Goal: Information Seeking & Learning: Check status

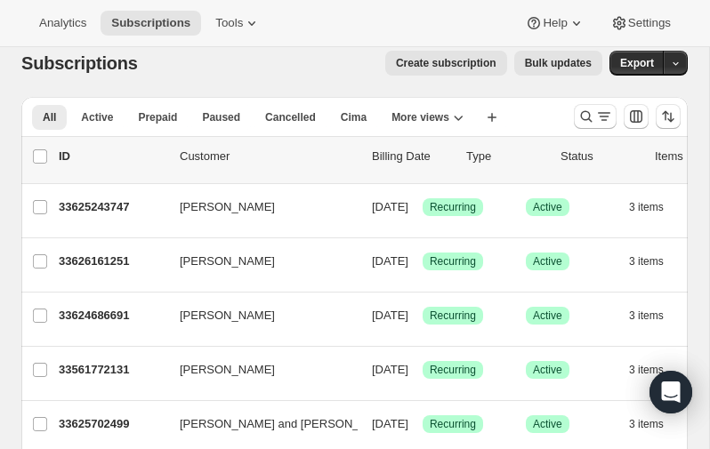
scroll to position [14, 0]
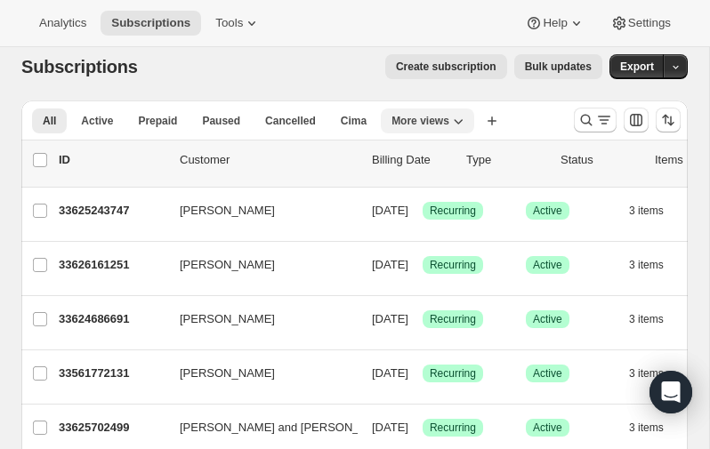
click at [424, 117] on span "More views" at bounding box center [420, 121] width 58 height 14
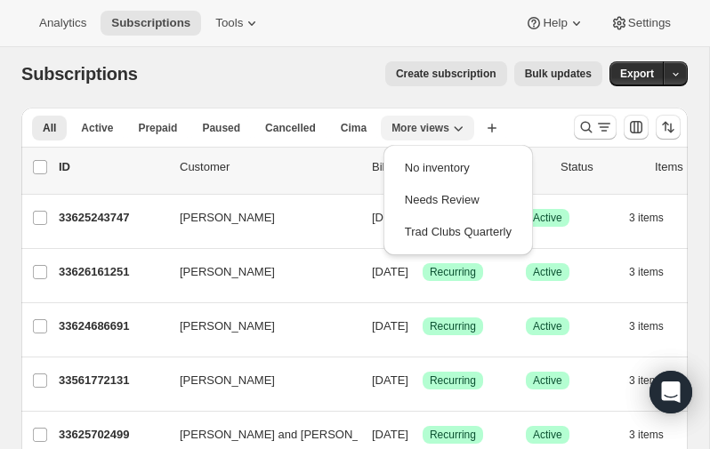
click at [424, 117] on button "More views" at bounding box center [427, 128] width 93 height 25
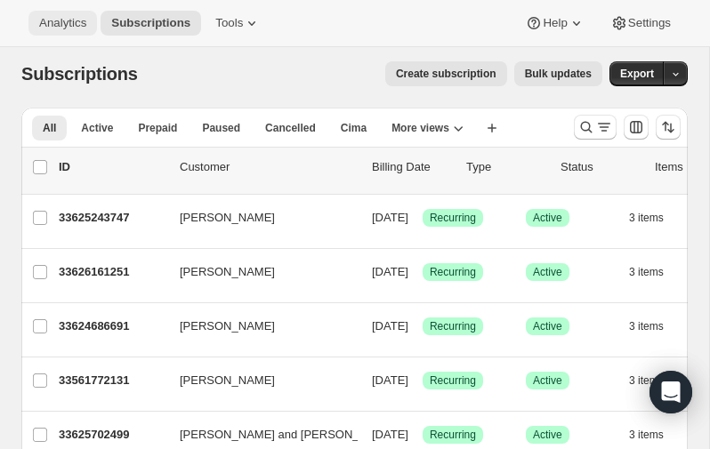
click at [63, 27] on span "Analytics" at bounding box center [62, 23] width 47 height 14
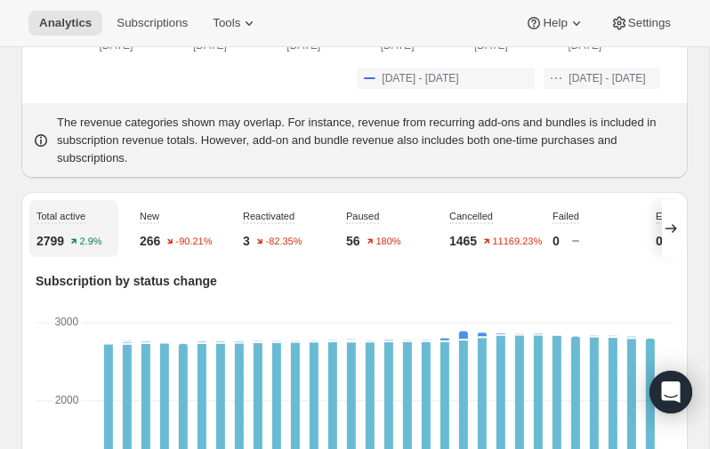
scroll to position [522, 0]
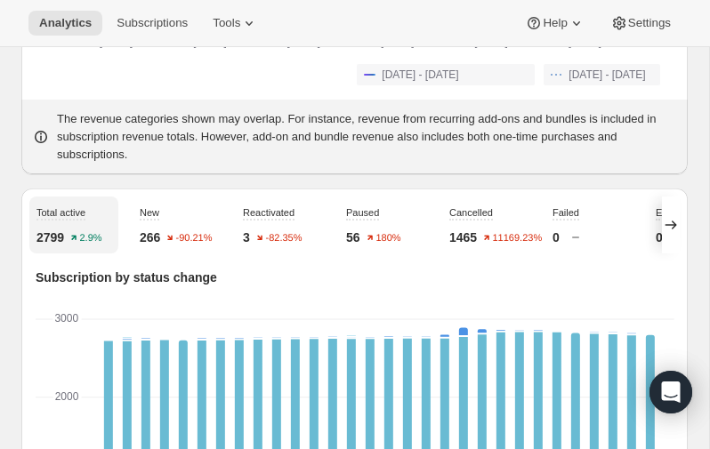
click at [157, 241] on div "New 266 -90.21%" at bounding box center [177, 225] width 89 height 57
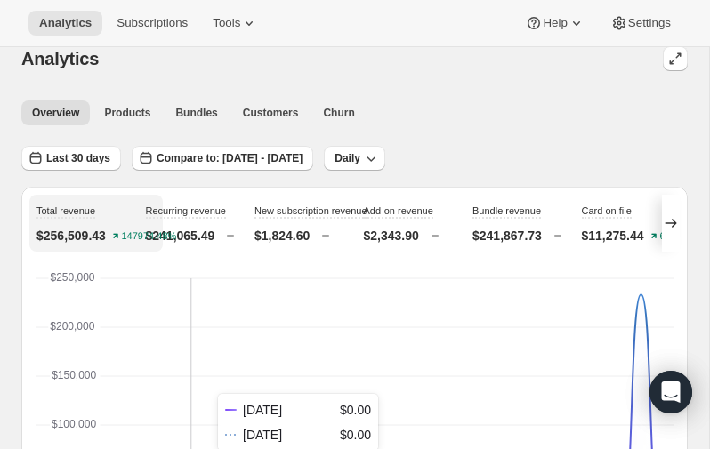
scroll to position [0, 0]
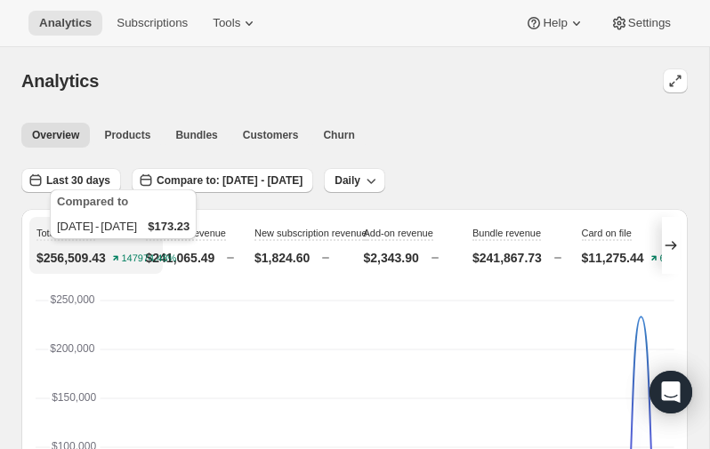
click at [105, 195] on div "Compared to [DATE] - [DATE] $173.23" at bounding box center [123, 218] width 154 height 64
click at [91, 180] on span "Last 30 days" at bounding box center [78, 180] width 64 height 14
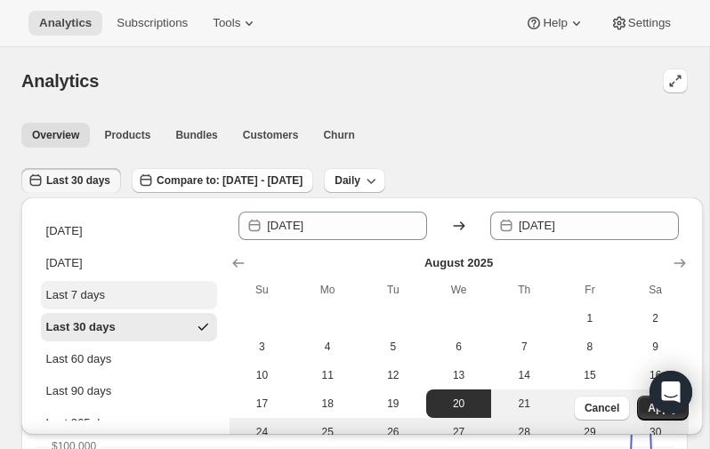
click at [101, 292] on div "Last 7 days" at bounding box center [76, 295] width 60 height 18
type input "[DATE]"
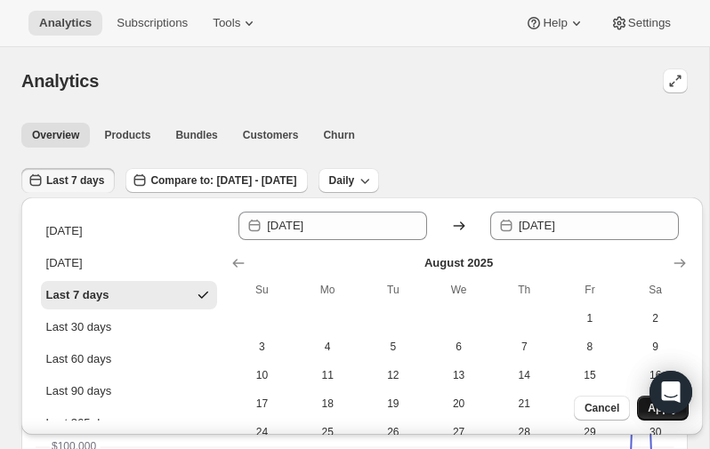
click at [654, 416] on button "Apply" at bounding box center [662, 408] width 51 height 25
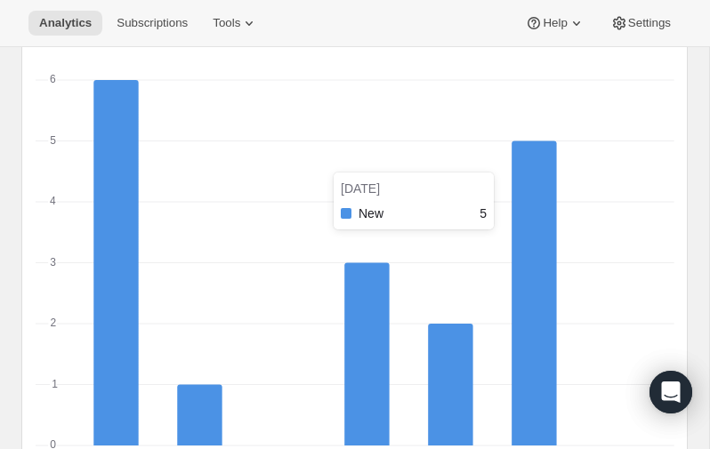
scroll to position [804, 0]
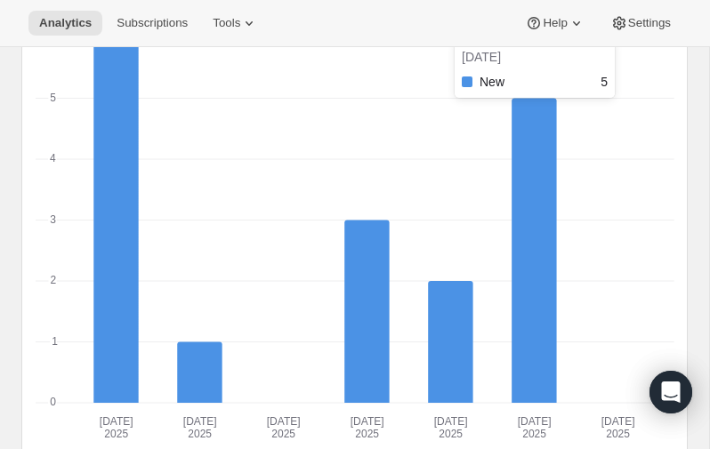
click at [519, 332] on rect "New-0 5" at bounding box center [534, 252] width 44 height 307
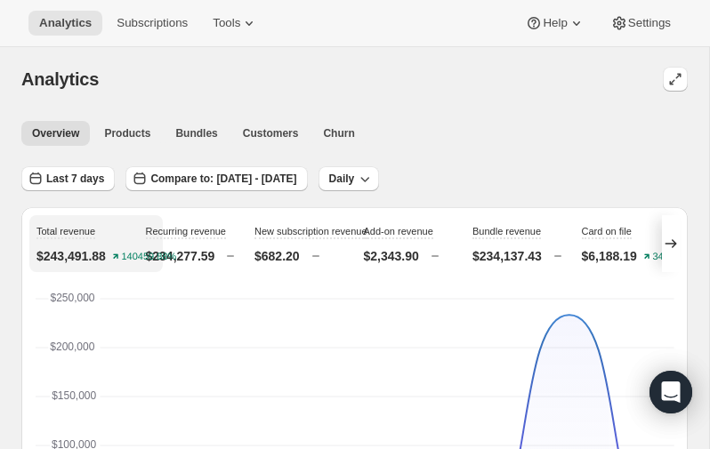
scroll to position [0, 0]
